Goal: Information Seeking & Learning: Learn about a topic

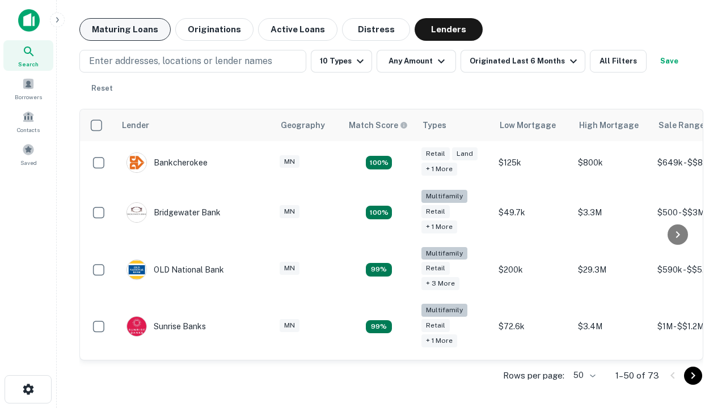
click at [125, 29] on button "Maturing Loans" at bounding box center [124, 29] width 91 height 23
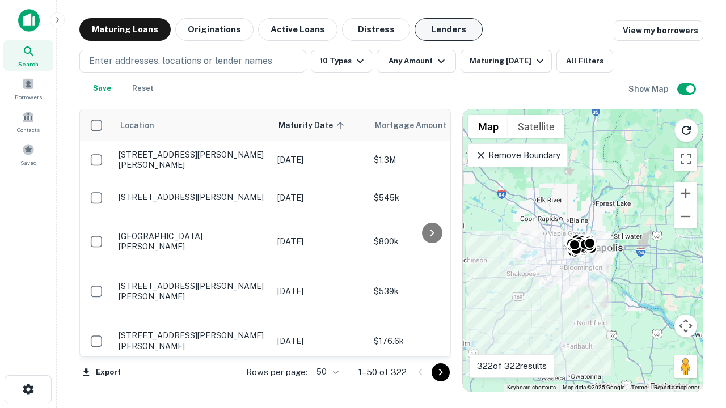
click at [449, 29] on button "Lenders" at bounding box center [449, 29] width 68 height 23
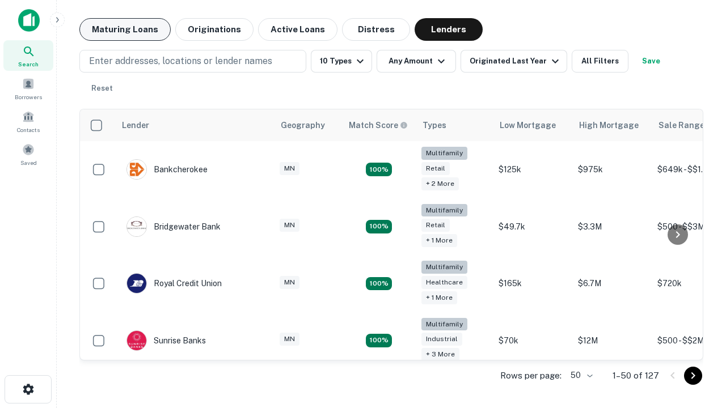
click at [125, 29] on button "Maturing Loans" at bounding box center [124, 29] width 91 height 23
